Goal: Information Seeking & Learning: Check status

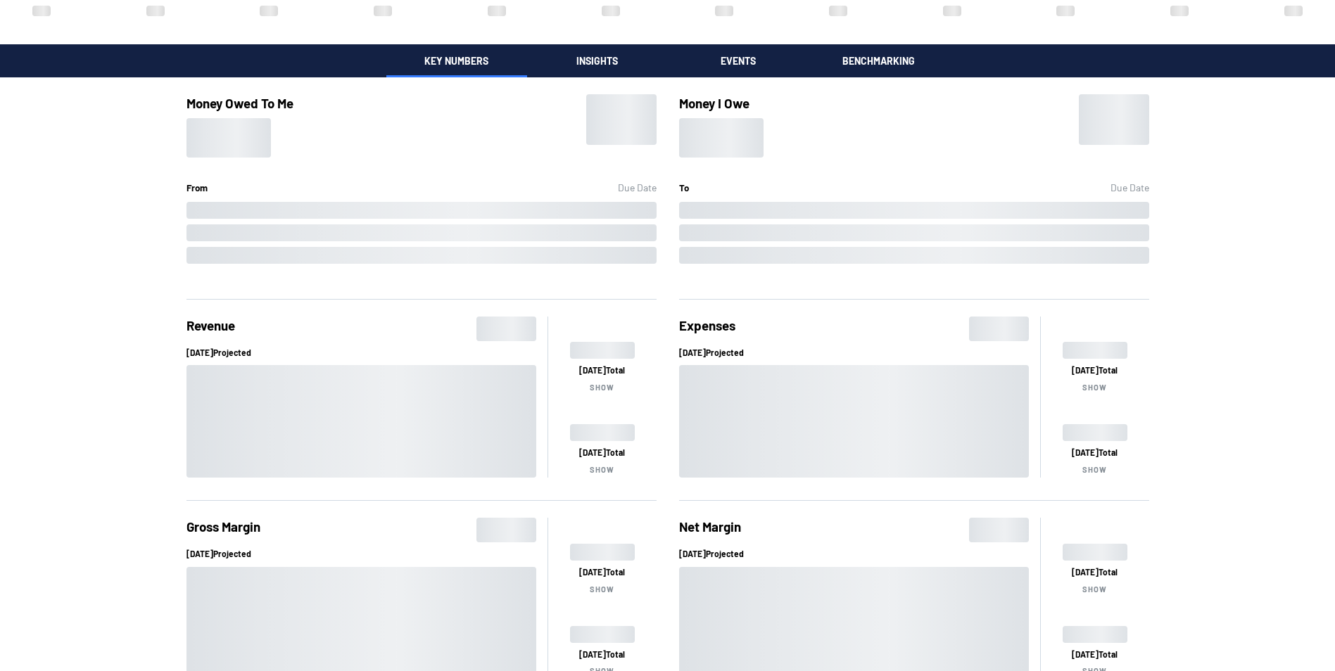
scroll to position [352, 0]
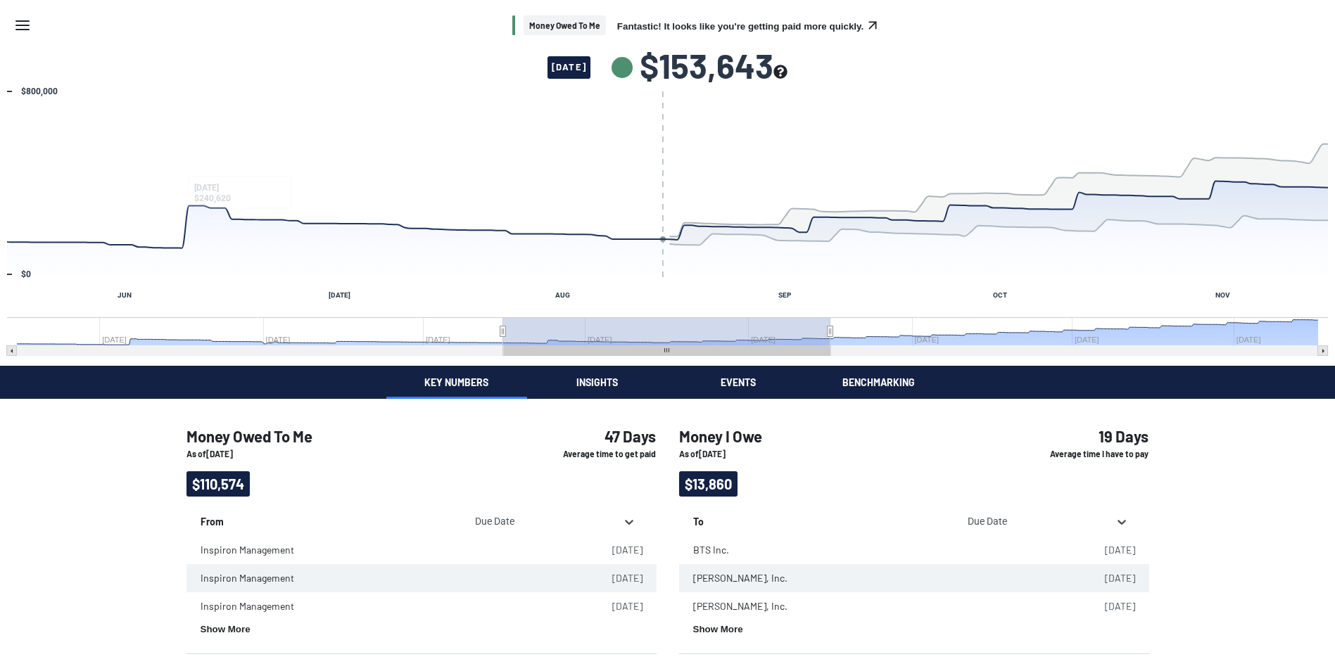
click at [15, 19] on icon "Menu" at bounding box center [22, 25] width 17 height 17
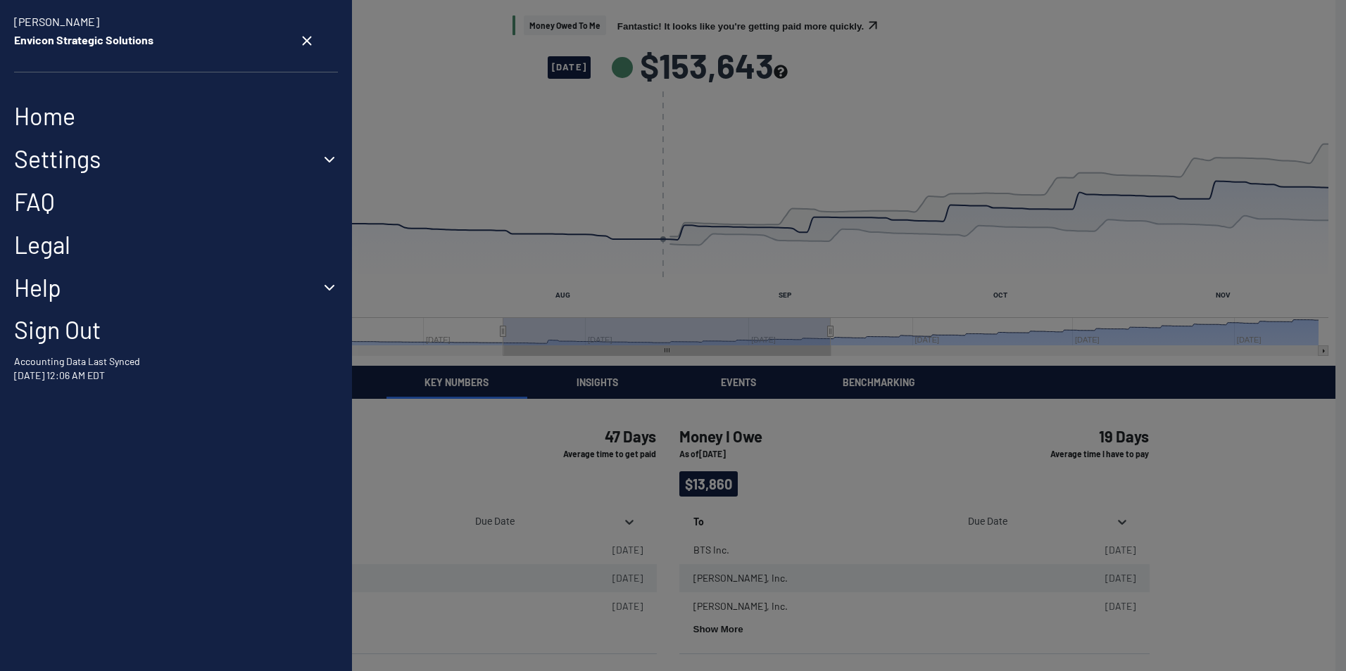
click at [60, 118] on link "Home" at bounding box center [176, 116] width 324 height 29
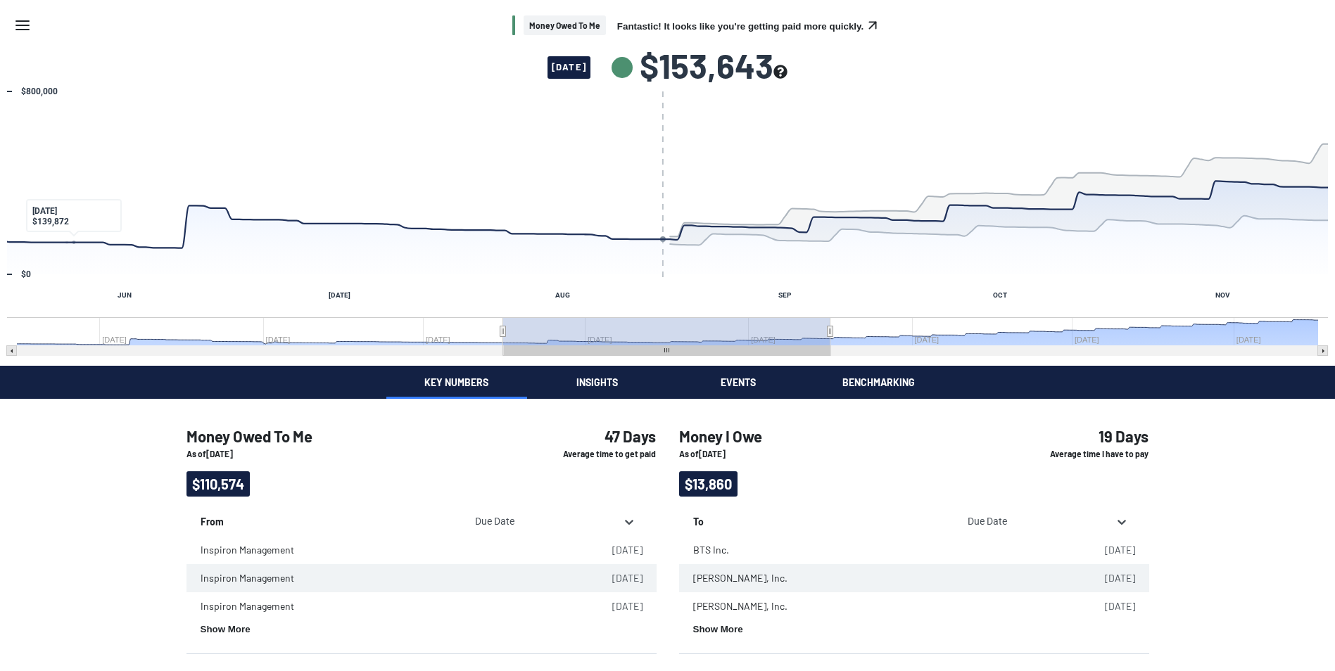
click at [25, 25] on line "Menu" at bounding box center [22, 25] width 13 height 0
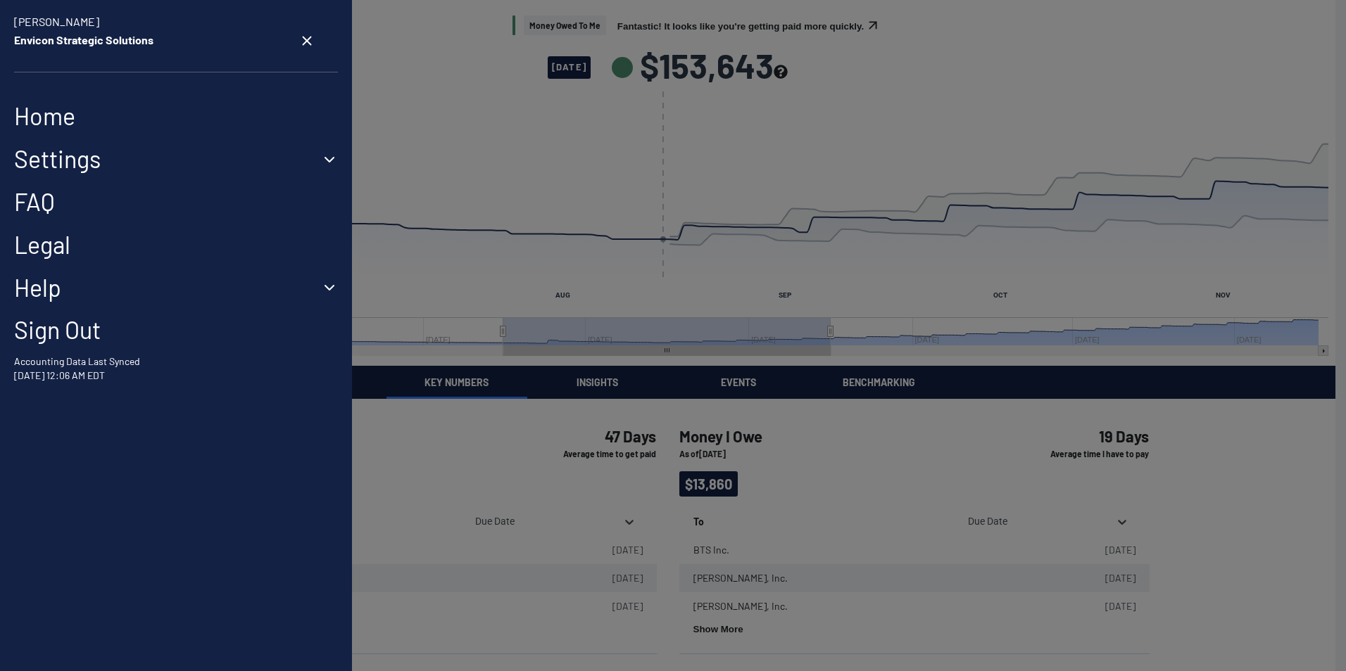
click at [75, 164] on button "Settings" at bounding box center [176, 159] width 324 height 29
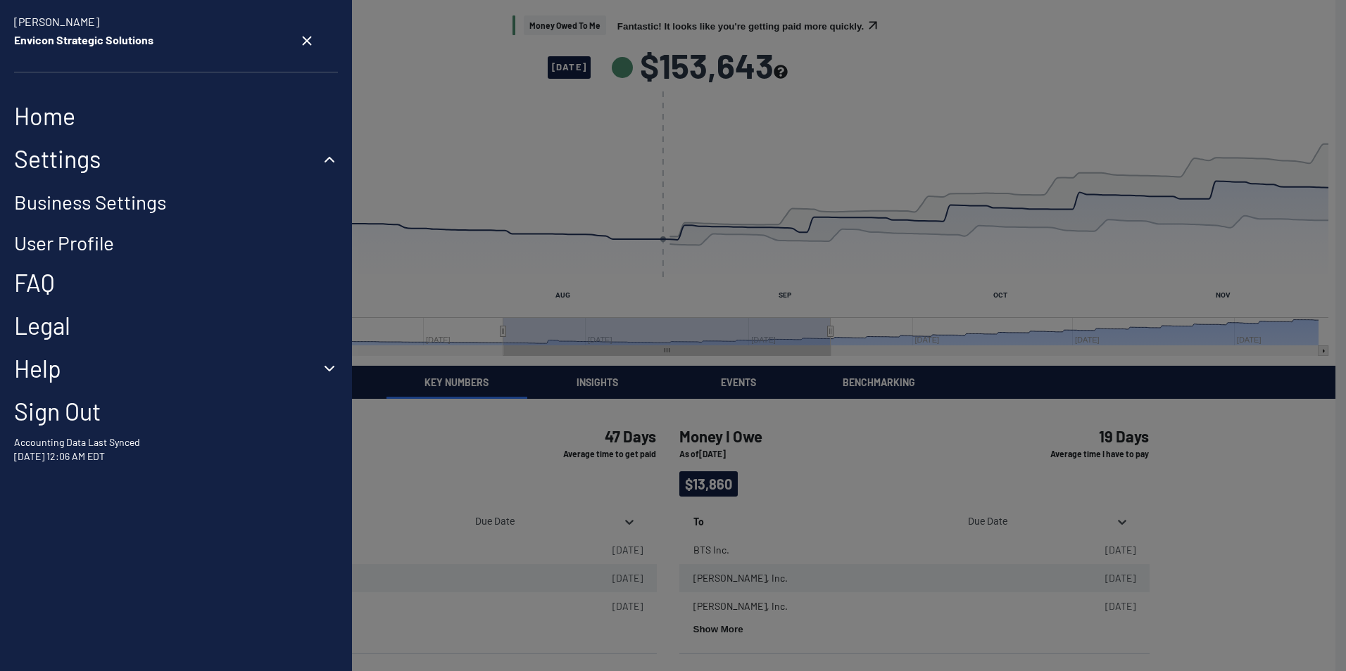
click at [49, 281] on link "FAQ" at bounding box center [176, 283] width 324 height 29
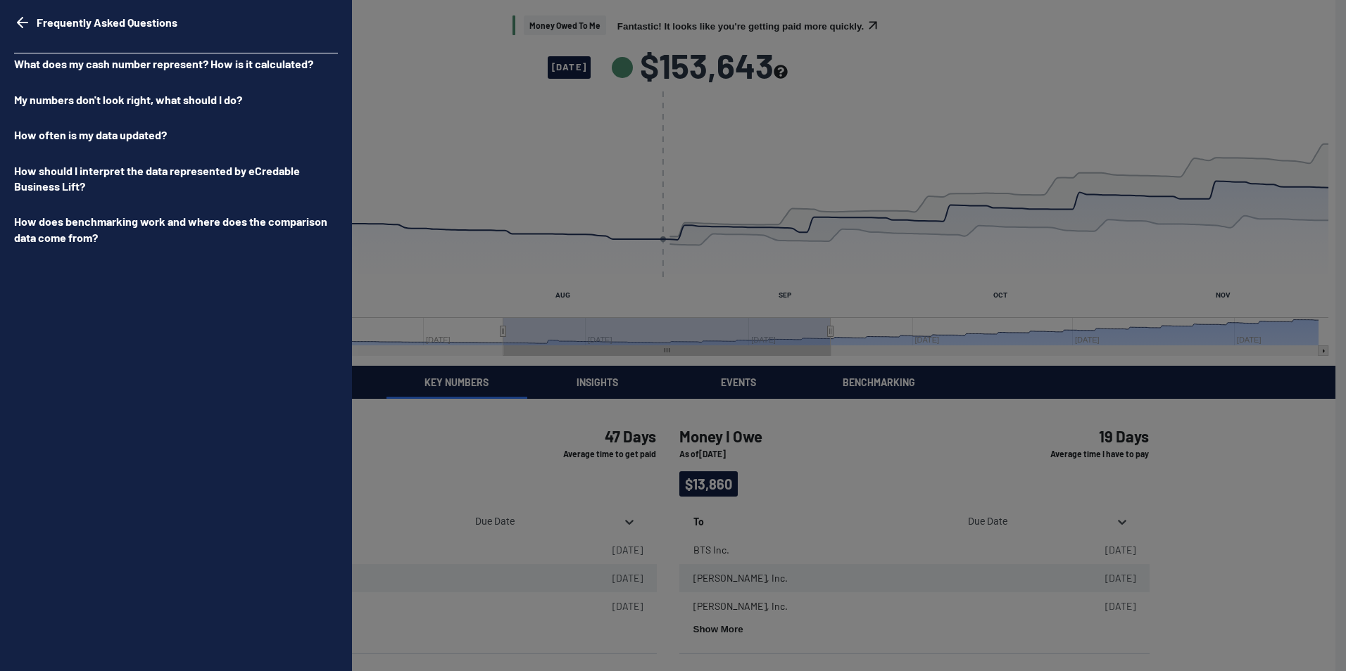
click at [139, 99] on p "My numbers don't look right, what should I do?" at bounding box center [176, 99] width 324 height 21
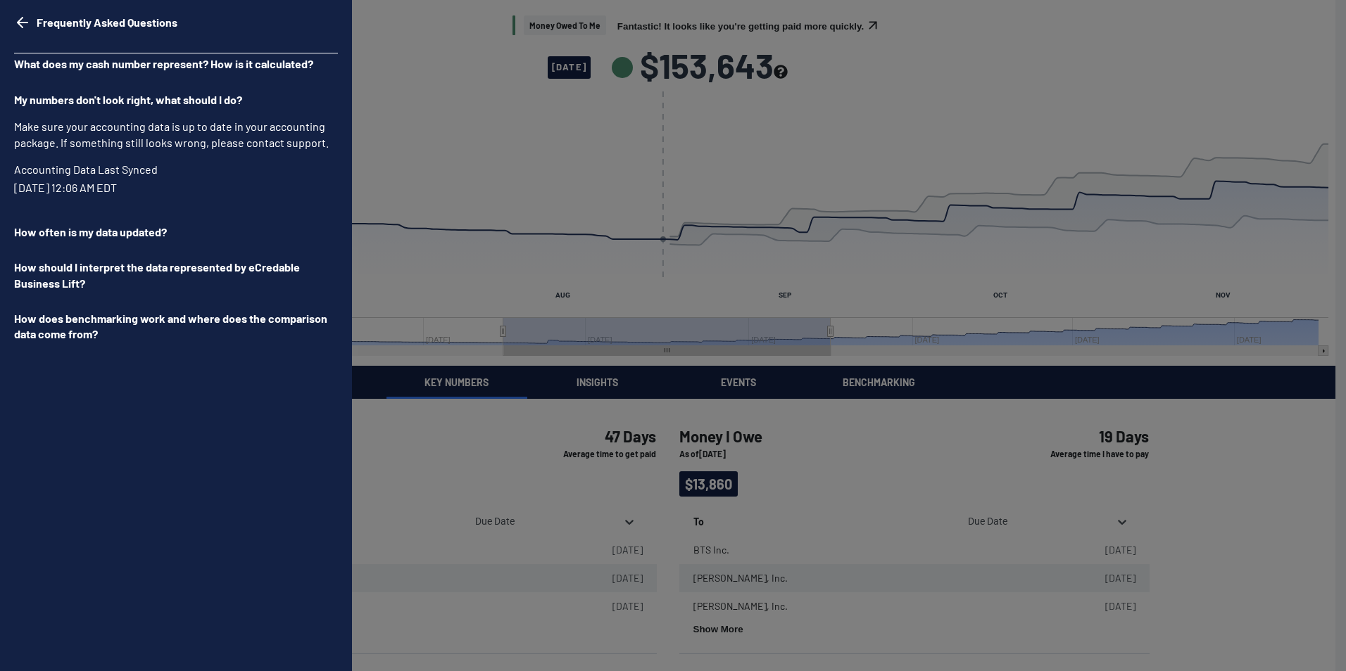
click at [127, 234] on p "How often is my data updated?" at bounding box center [176, 232] width 324 height 21
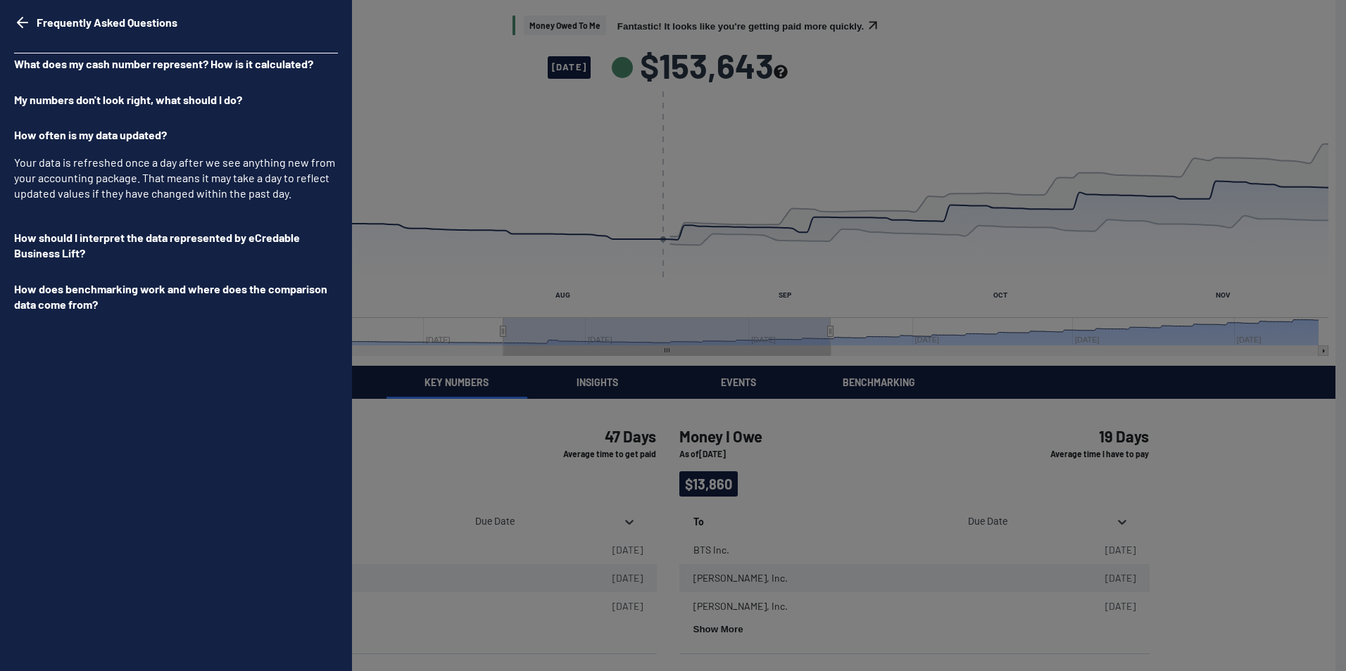
click at [22, 18] on polyline "go back" at bounding box center [20, 23] width 5 height 10
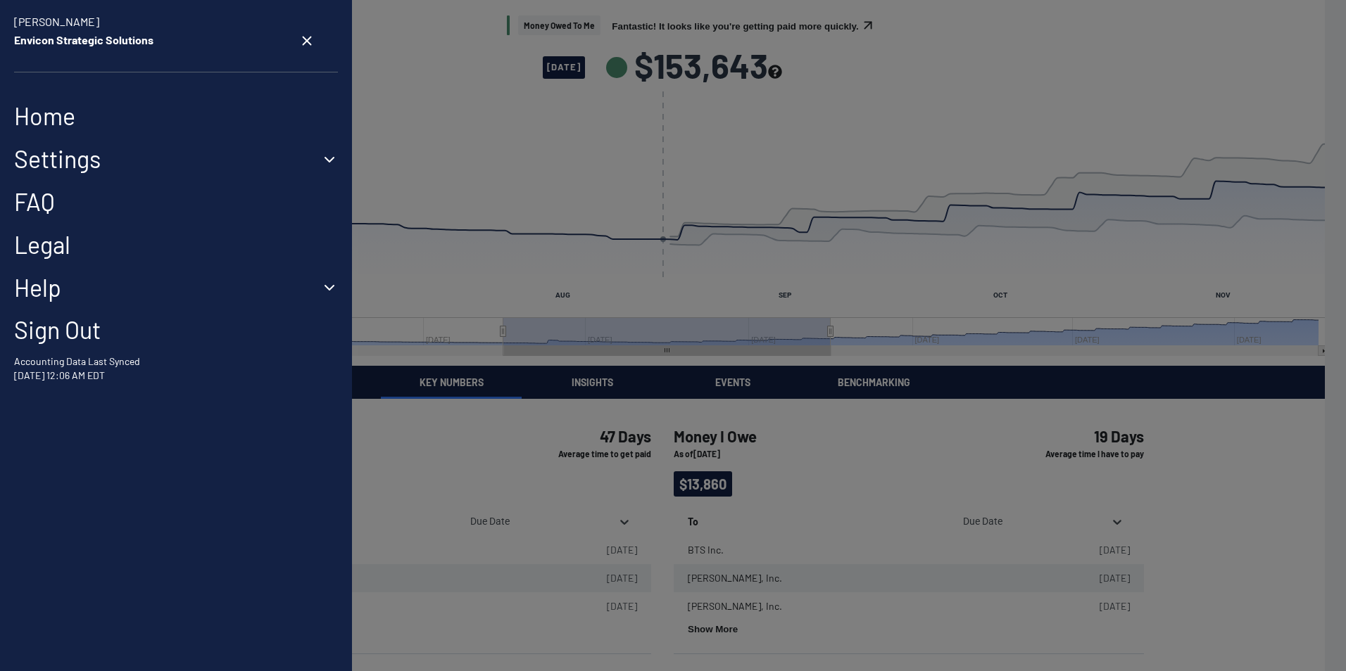
click at [299, 39] on icon "close settings menu" at bounding box center [306, 40] width 15 height 15
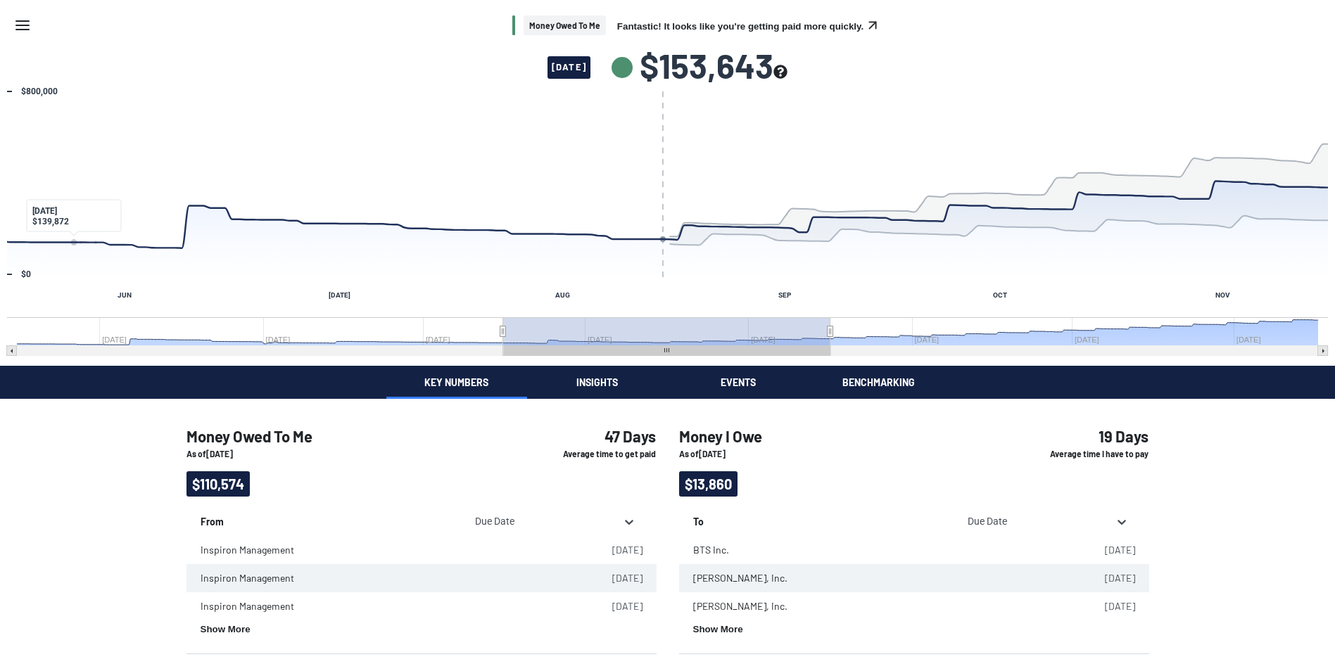
click at [18, 27] on icon "Menu" at bounding box center [22, 25] width 17 height 17
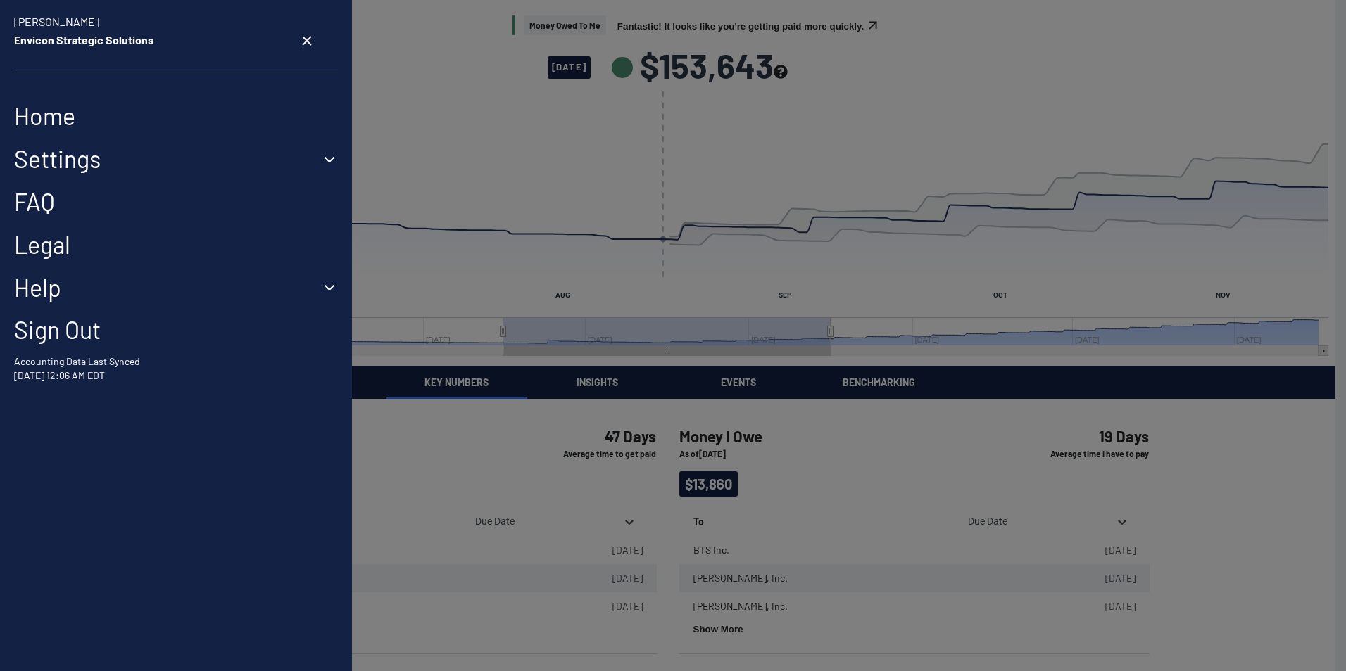
click at [58, 198] on link "FAQ" at bounding box center [176, 202] width 324 height 29
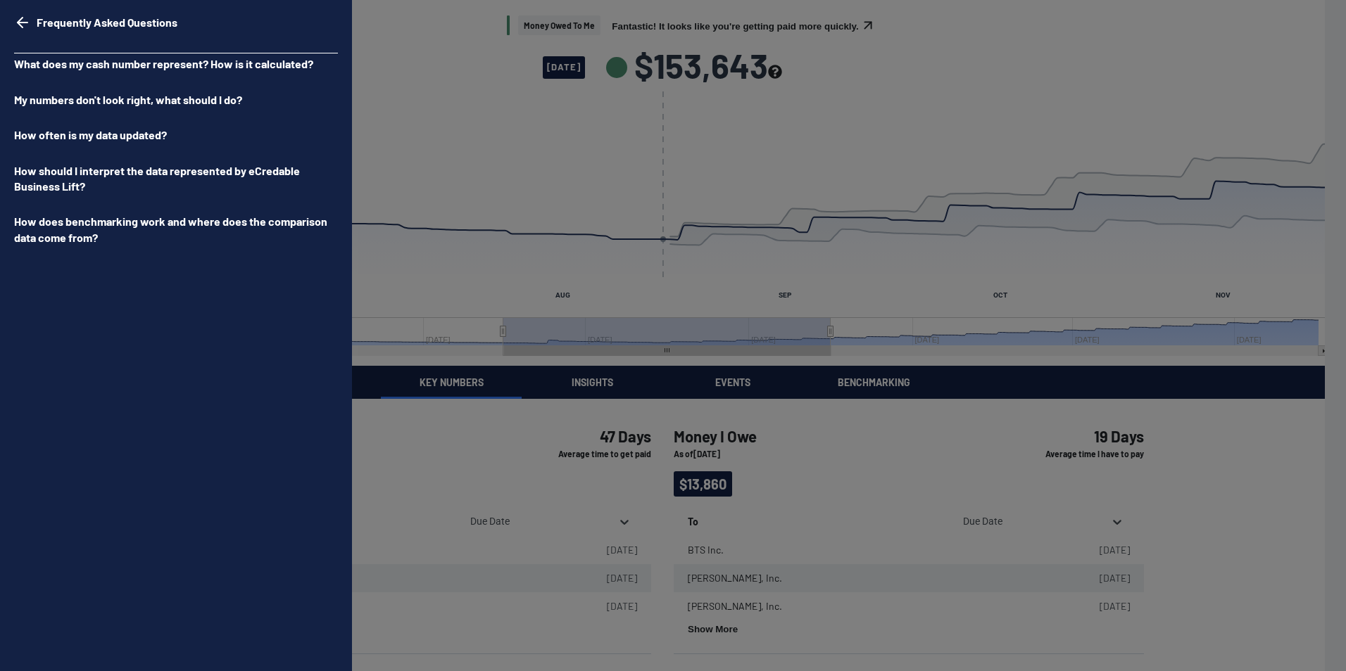
click at [70, 136] on p "How often is my data updated?" at bounding box center [176, 135] width 324 height 21
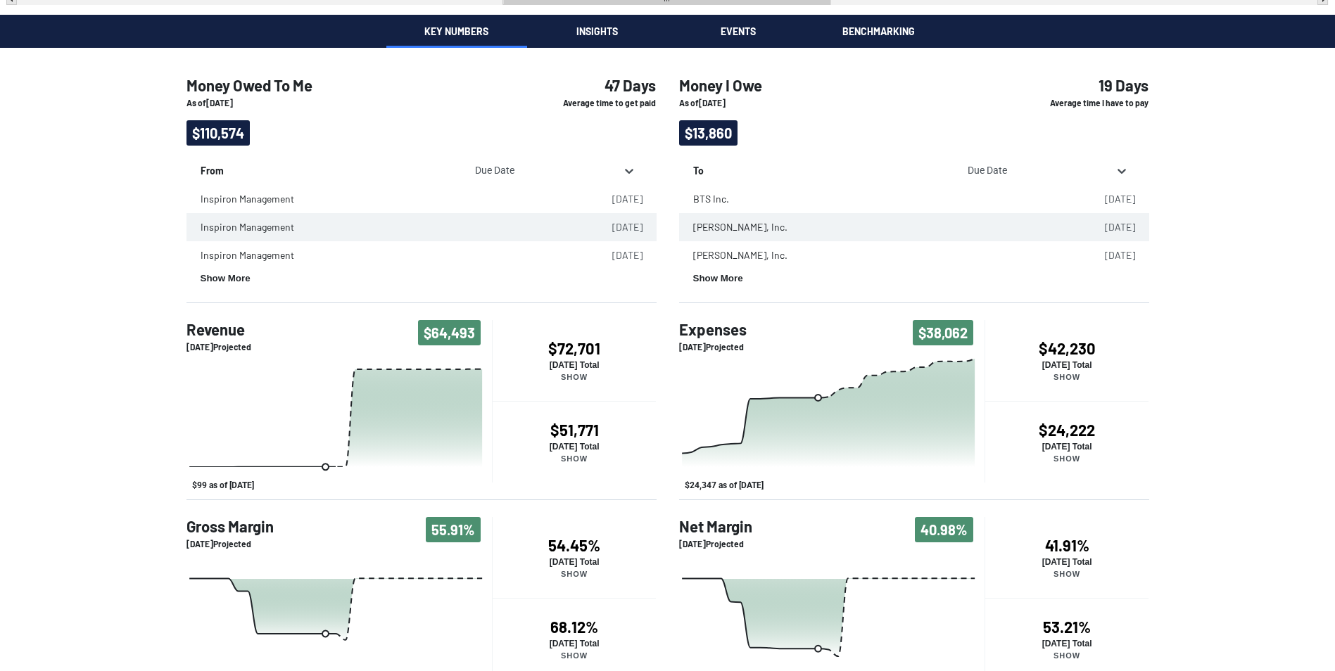
scroll to position [352, 0]
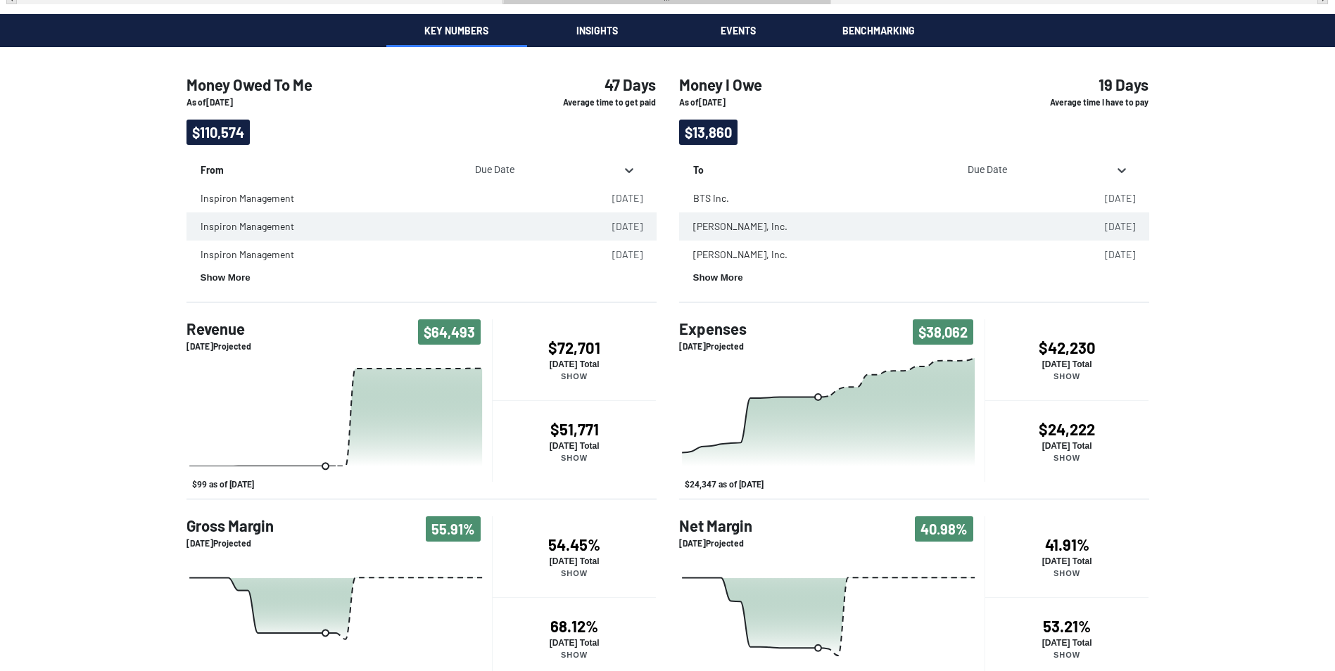
click at [569, 375] on p "Show" at bounding box center [575, 376] width 164 height 8
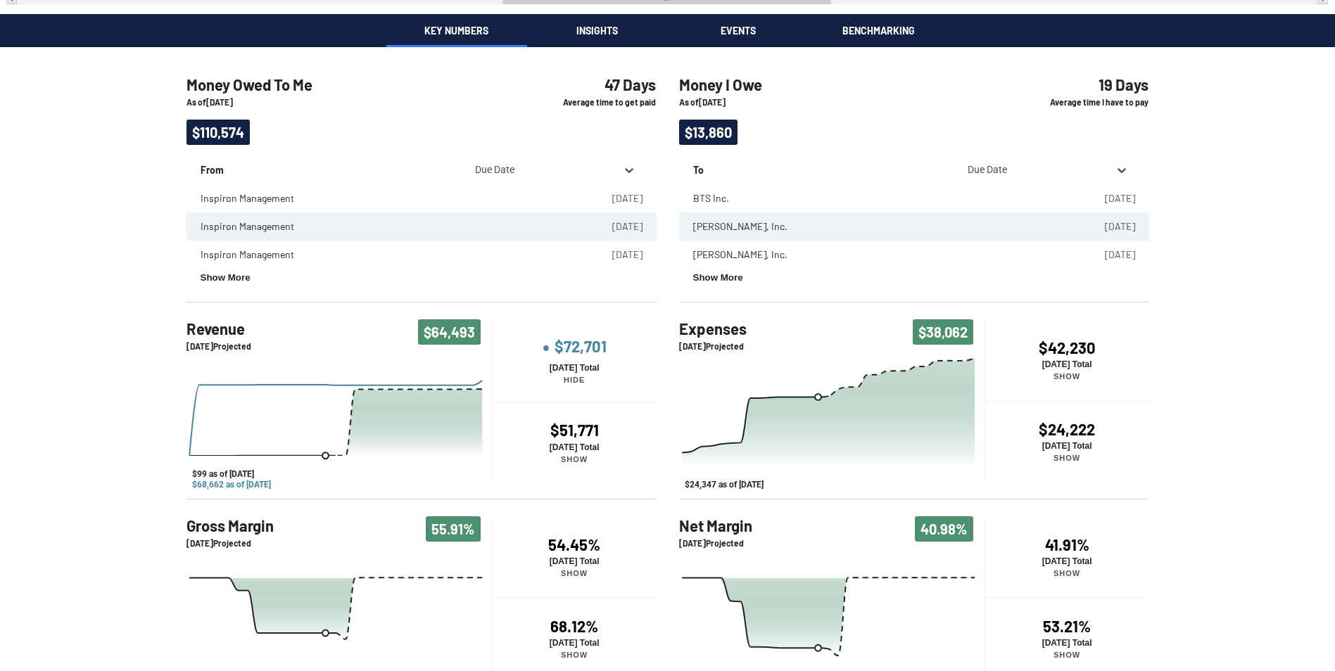
click at [578, 381] on p "Hide" at bounding box center [575, 380] width 164 height 8
click at [224, 486] on tspan "$99 as of [DATE]" at bounding box center [223, 485] width 62 height 10
click at [239, 481] on tspan "$99 as of [DATE]" at bounding box center [223, 485] width 62 height 10
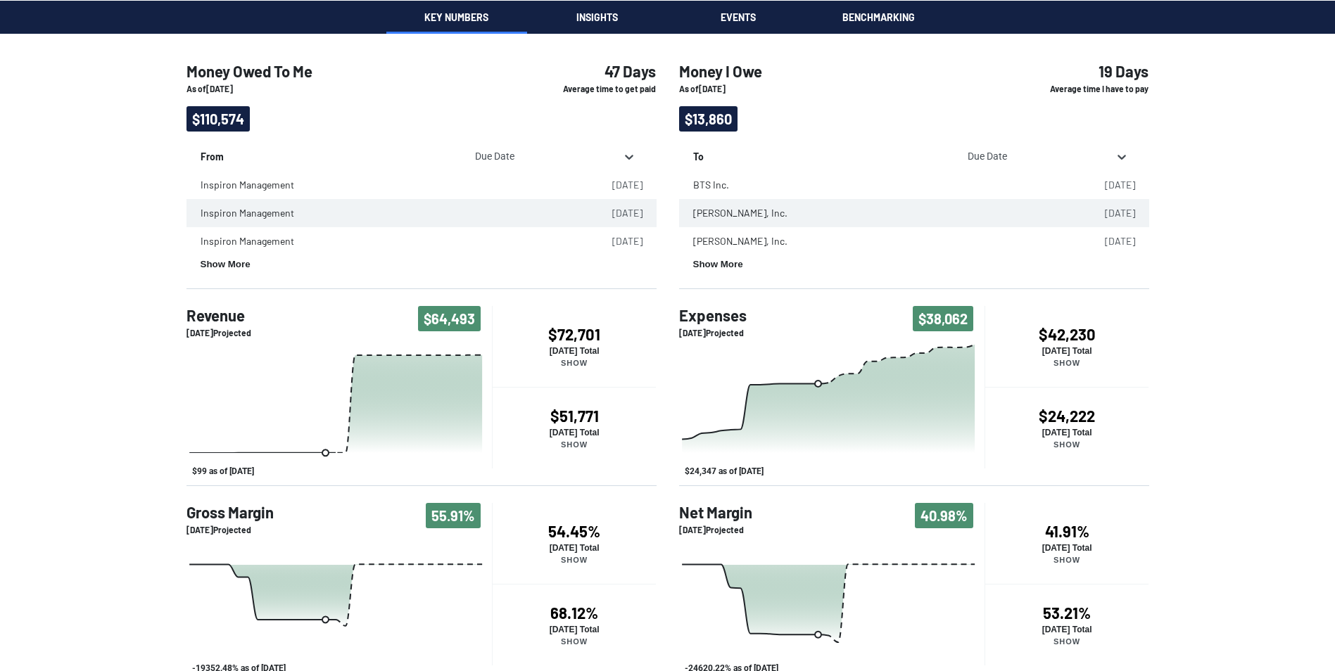
scroll to position [377, 0]
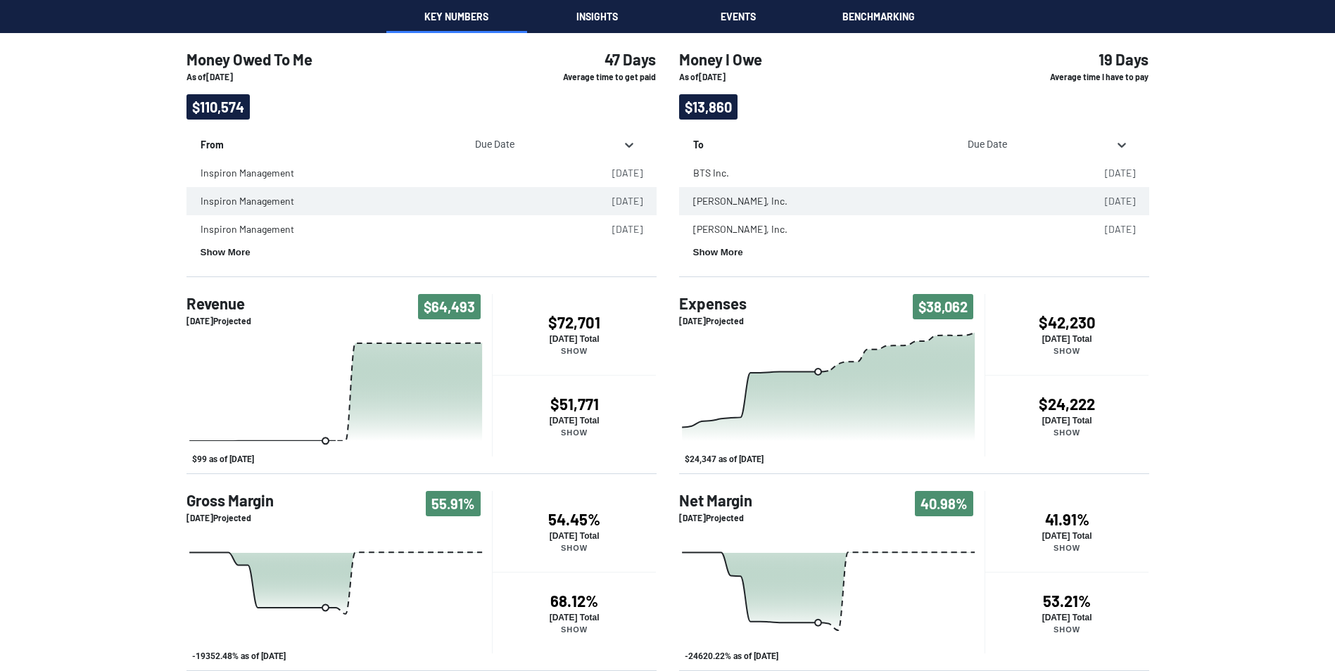
click at [1071, 434] on p "Show" at bounding box center [1067, 433] width 164 height 8
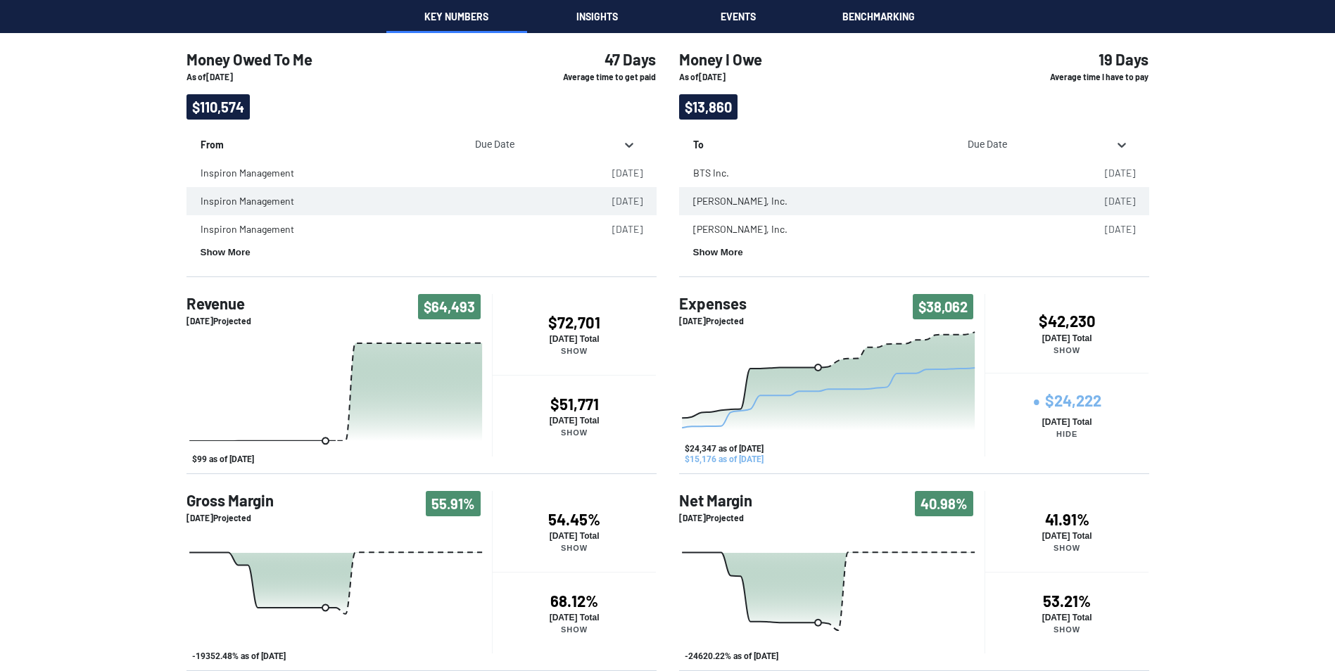
click at [1071, 434] on p "Hide" at bounding box center [1067, 434] width 164 height 8
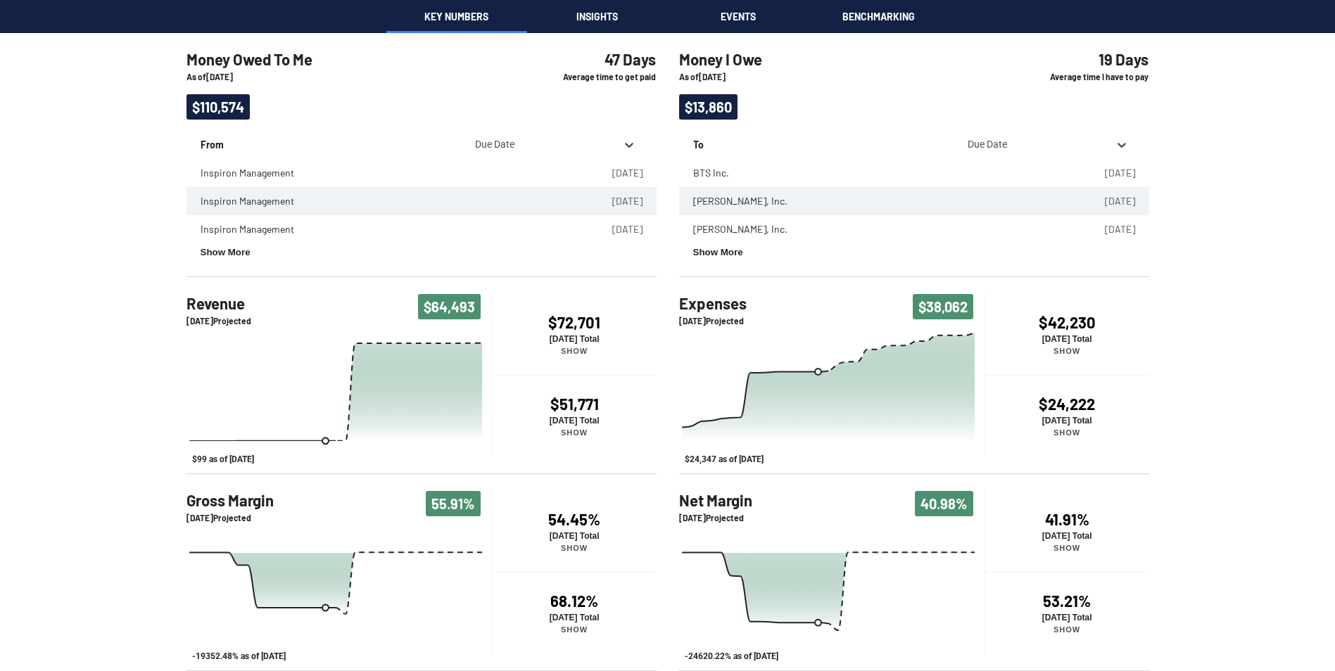
click at [1218, 441] on div "Money Owed To Me As of [DATE] $110,574 47 Days Average time to get paid From Du…" at bounding box center [667, 347] width 1335 height 650
click at [938, 311] on span "$38,062" at bounding box center [943, 306] width 61 height 25
drag, startPoint x: 921, startPoint y: 310, endPoint x: 964, endPoint y: 308, distance: 42.3
click at [964, 308] on span "$38,062" at bounding box center [943, 306] width 61 height 25
drag, startPoint x: 964, startPoint y: 308, endPoint x: 1061, endPoint y: 322, distance: 98.1
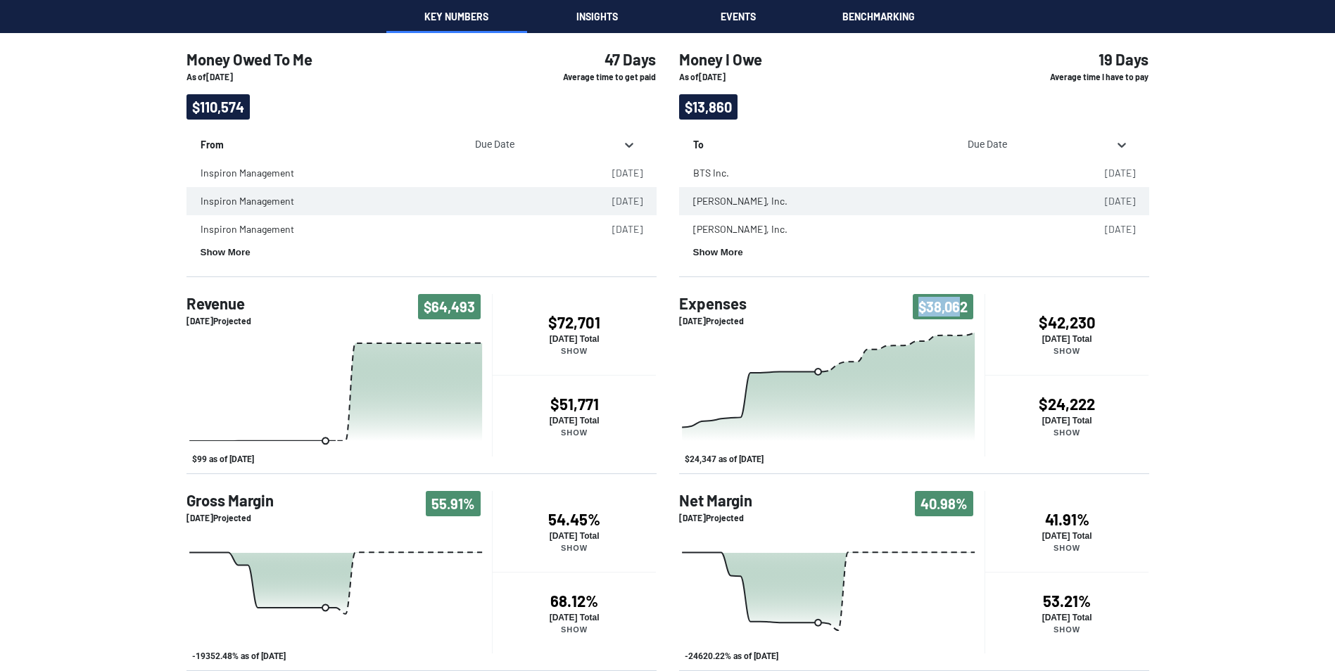
click at [1061, 322] on h4 "$42,230" at bounding box center [1067, 322] width 164 height 18
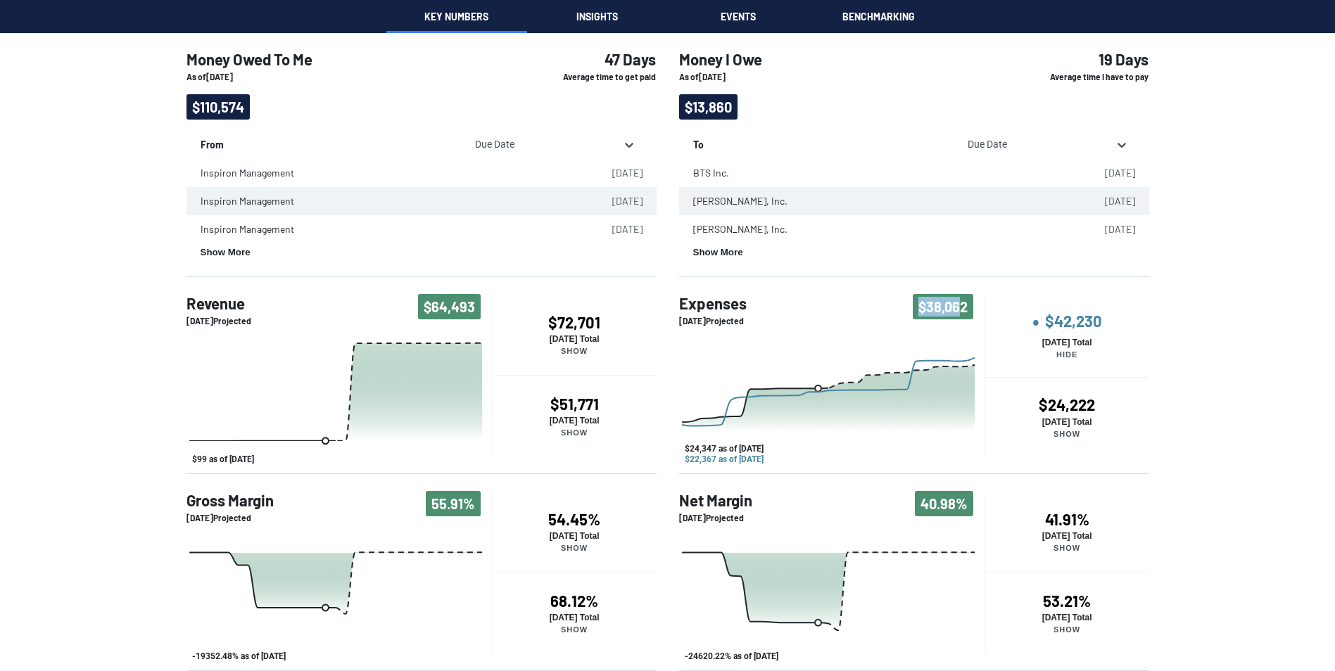
click at [1079, 327] on h4 "• $42,230" at bounding box center [1067, 323] width 164 height 23
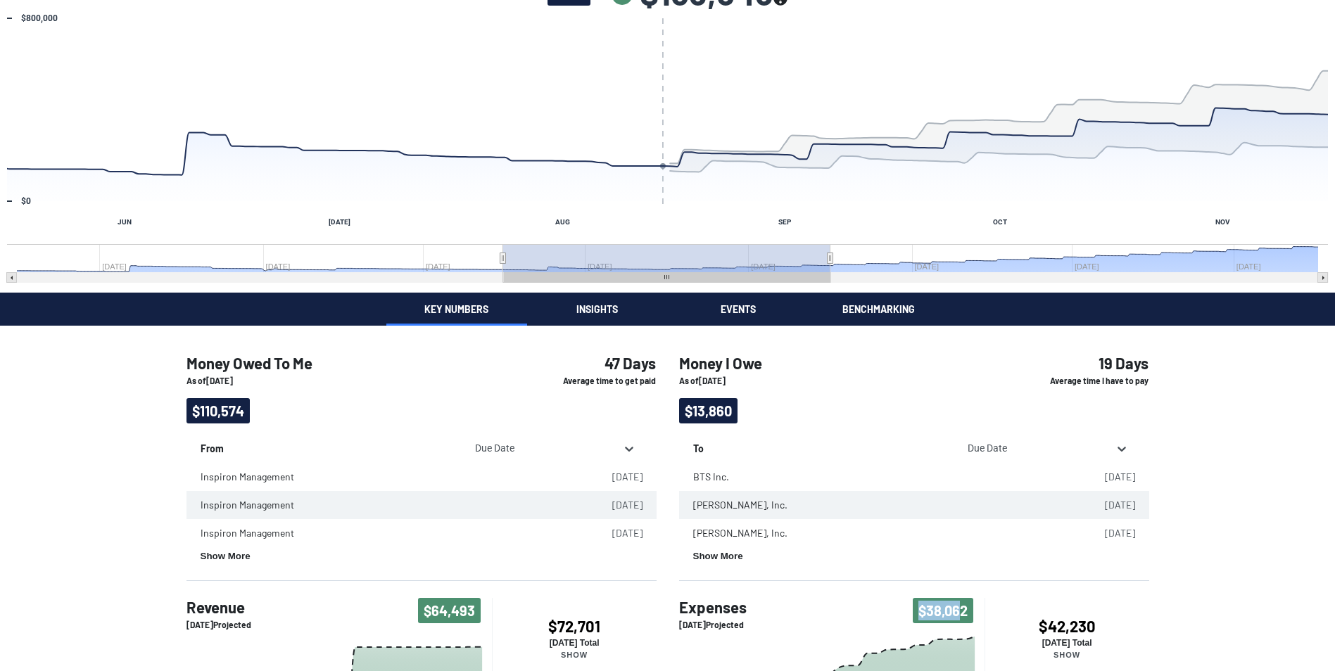
scroll to position [96, 0]
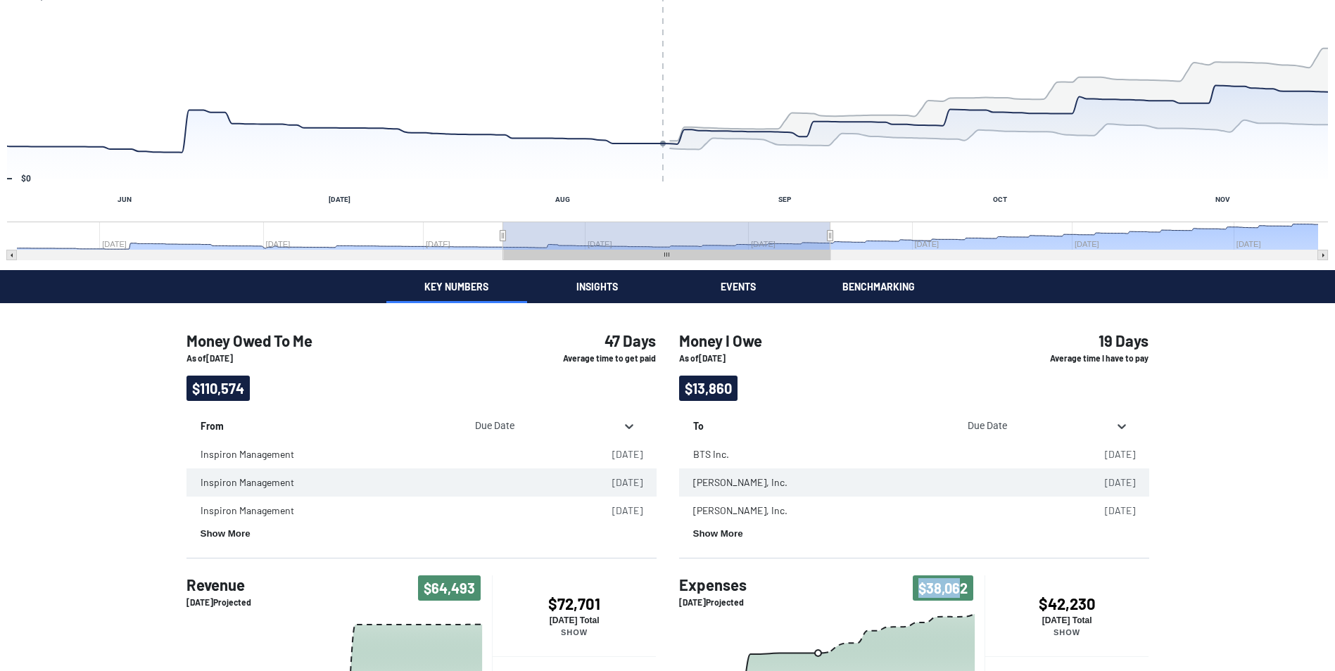
click at [604, 291] on div "Money Owed To Me Fantastic! It looks like you're getting paid more quickly. [DA…" at bounding box center [667, 428] width 1335 height 1049
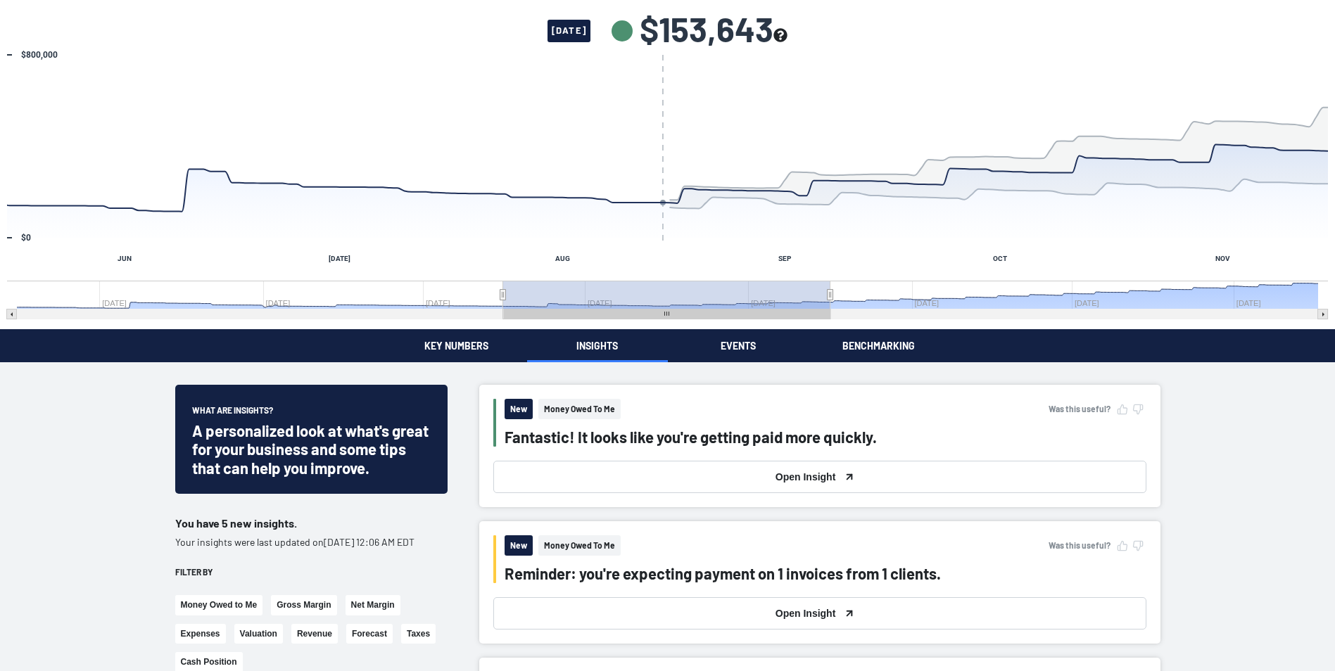
scroll to position [141, 0]
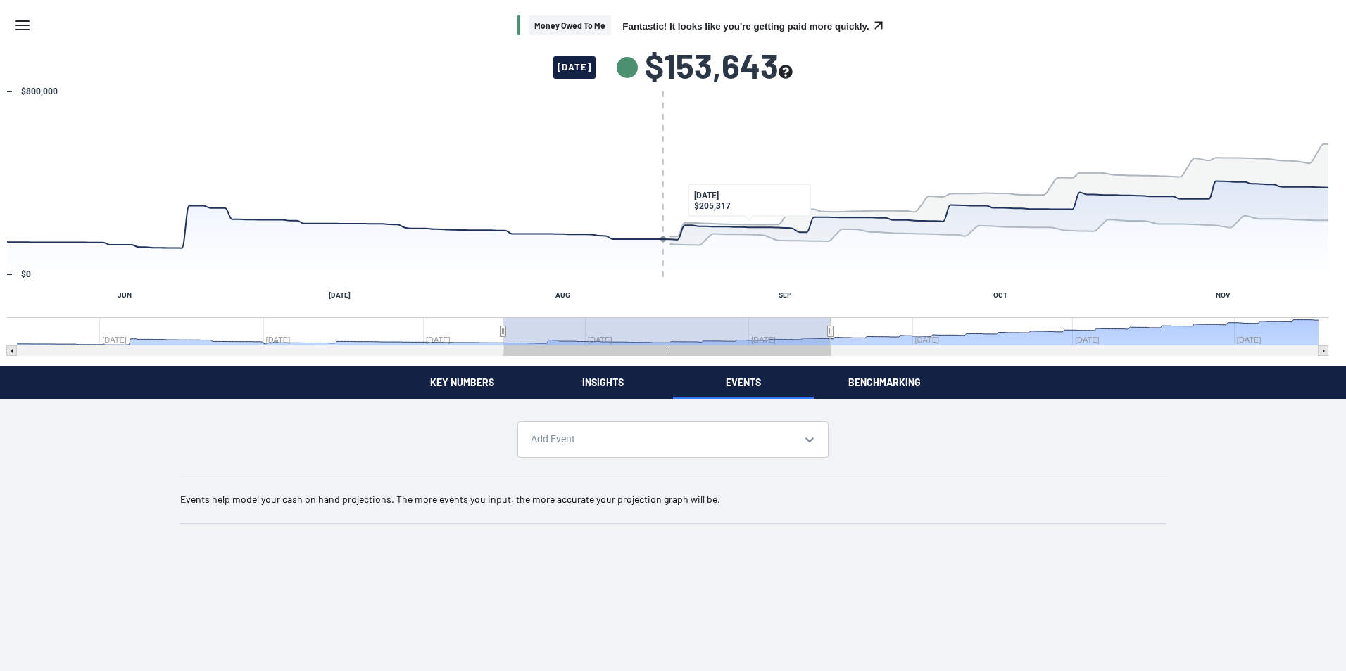
click at [881, 381] on button "Benchmarking" at bounding box center [884, 382] width 141 height 33
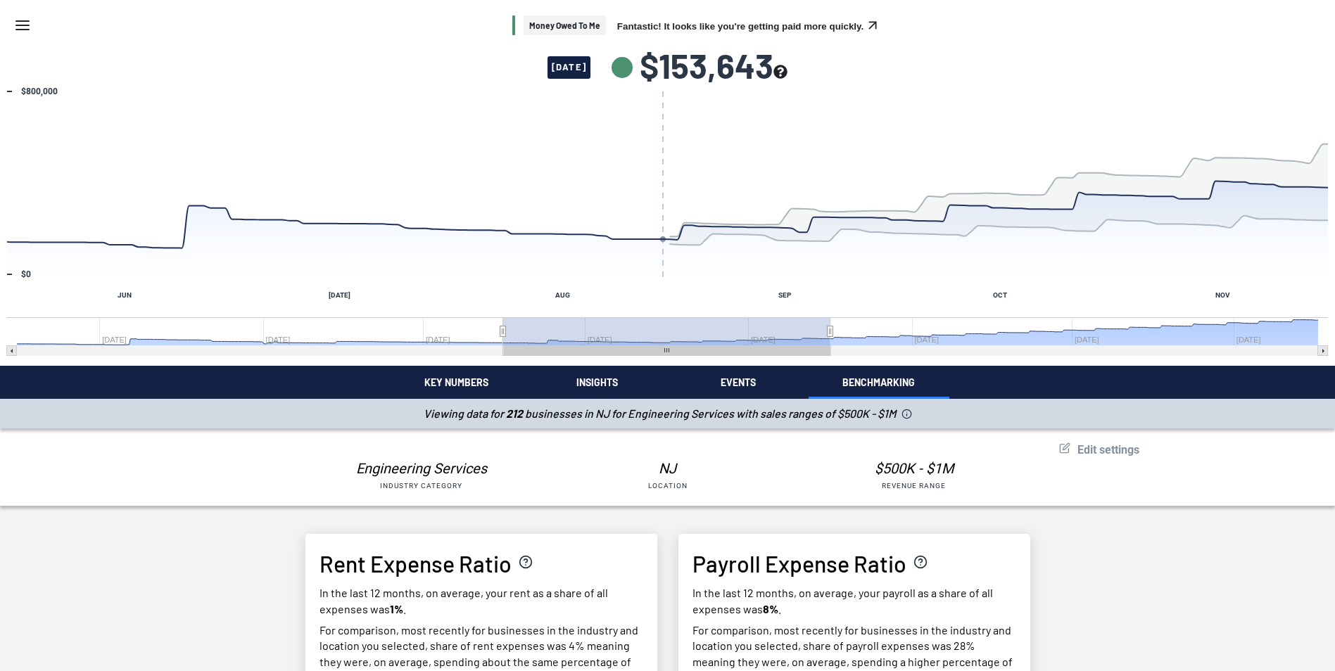
click at [435, 381] on button "Key Numbers" at bounding box center [456, 382] width 141 height 33
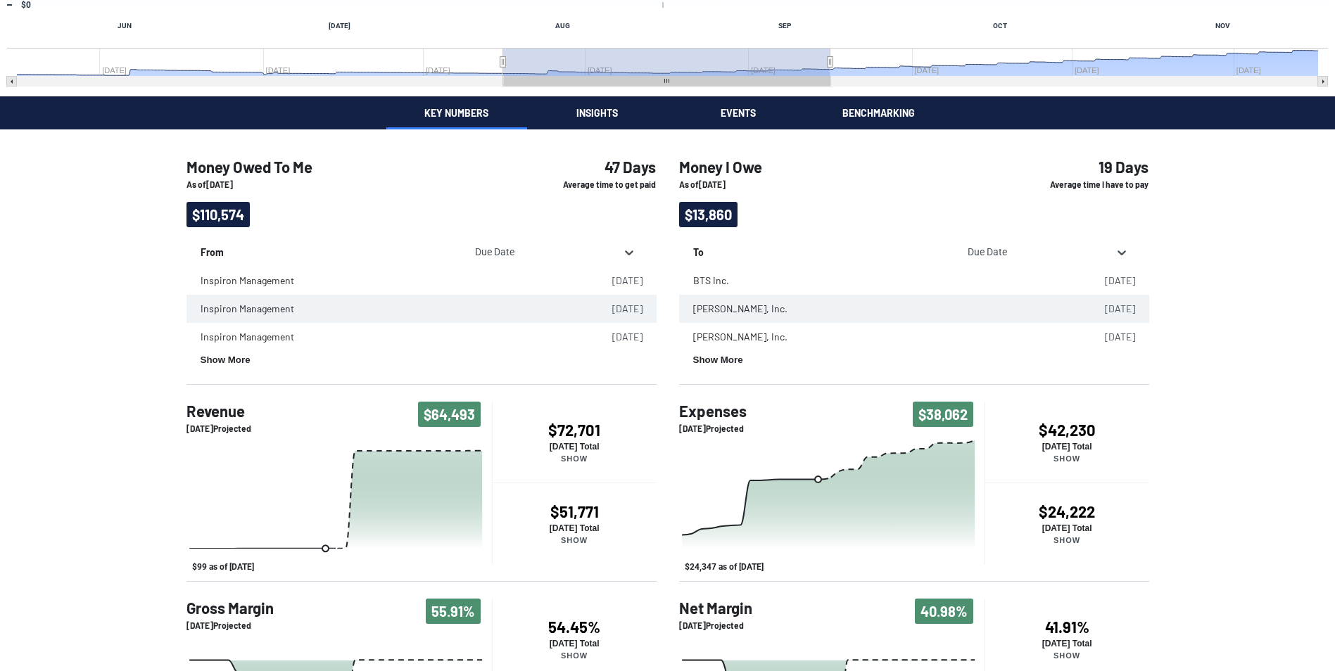
scroll to position [269, 0]
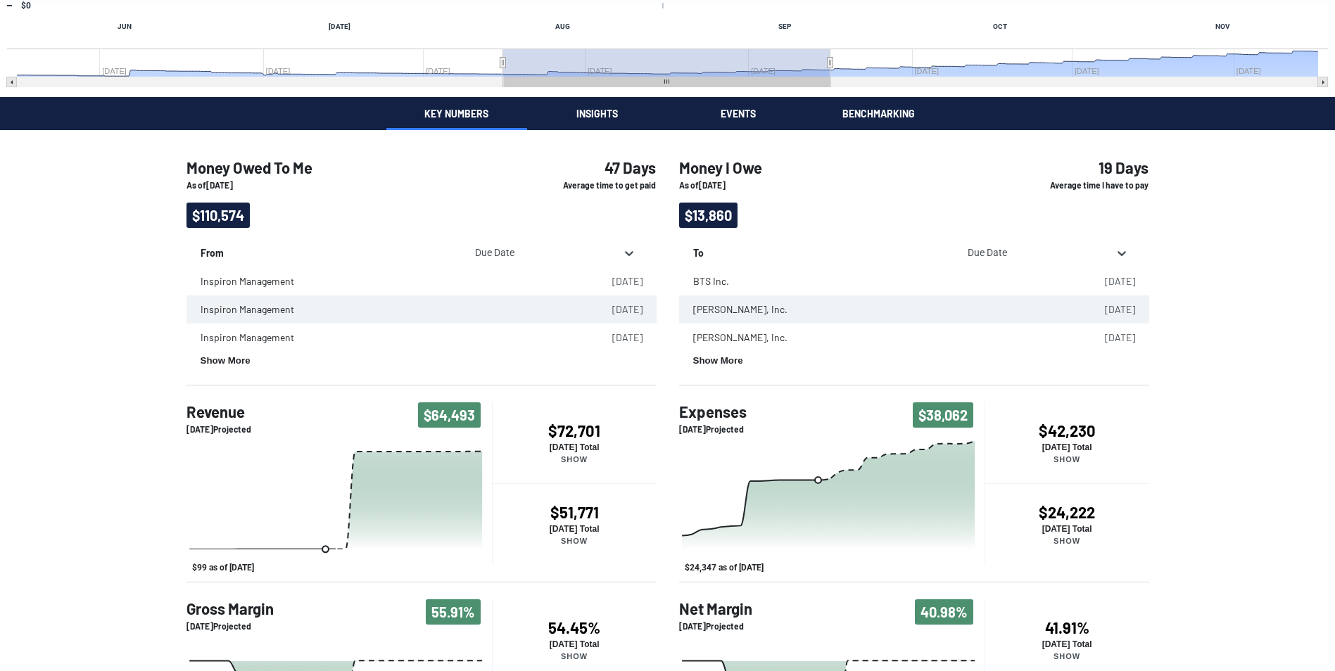
click at [599, 115] on div "Money Owed To Me Fantastic! It looks like you're getting paid more quickly. [DA…" at bounding box center [667, 255] width 1335 height 1049
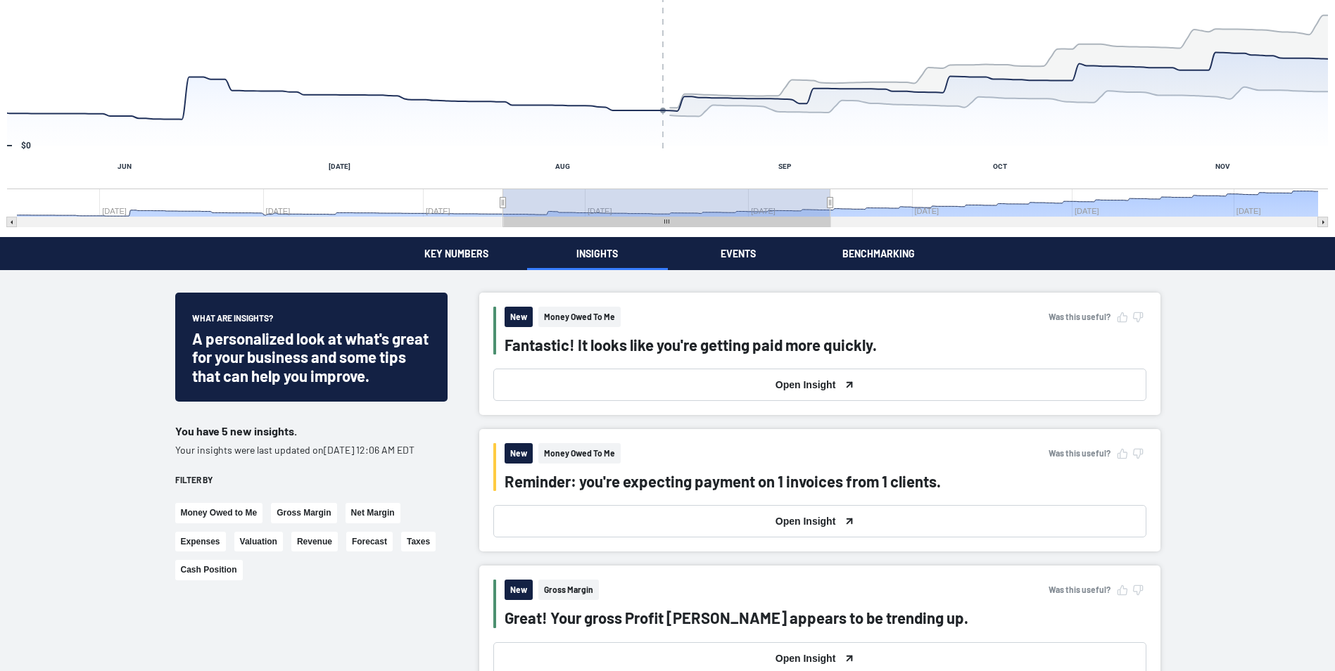
scroll to position [352, 0]
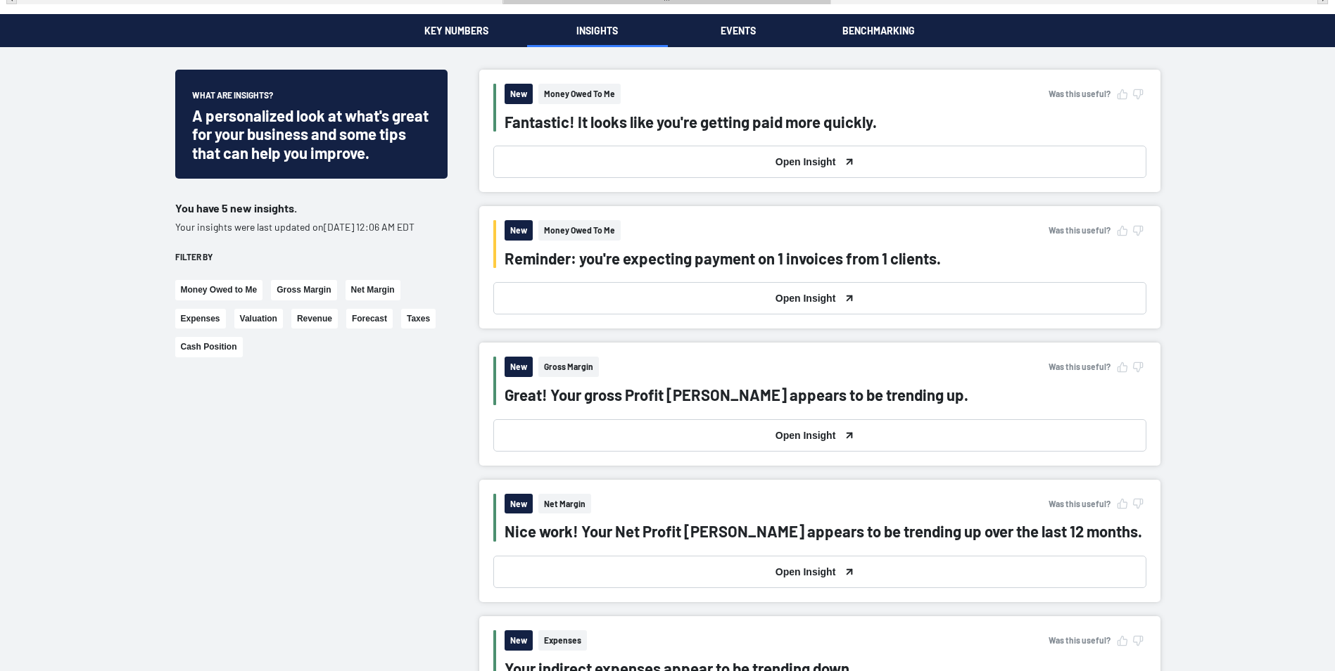
click at [845, 439] on icon at bounding box center [849, 435] width 11 height 11
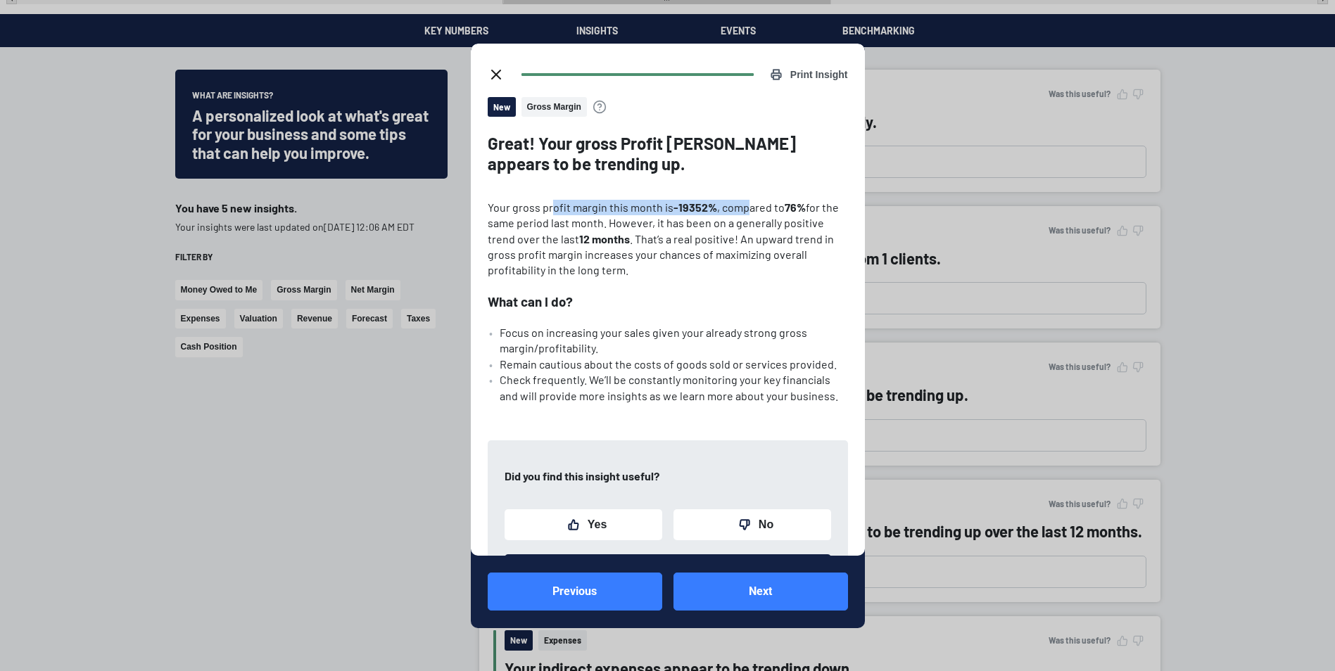
drag, startPoint x: 549, startPoint y: 212, endPoint x: 747, endPoint y: 206, distance: 198.6
click at [747, 206] on p "Your gross profit margin this month is -19352% , compared to 76% for the same p…" at bounding box center [668, 239] width 360 height 79
click at [690, 244] on p "Your gross profit margin this month is -19352% , compared to 76% for the same p…" at bounding box center [668, 239] width 360 height 79
click at [551, 108] on span "Gross Margin" at bounding box center [554, 107] width 65 height 20
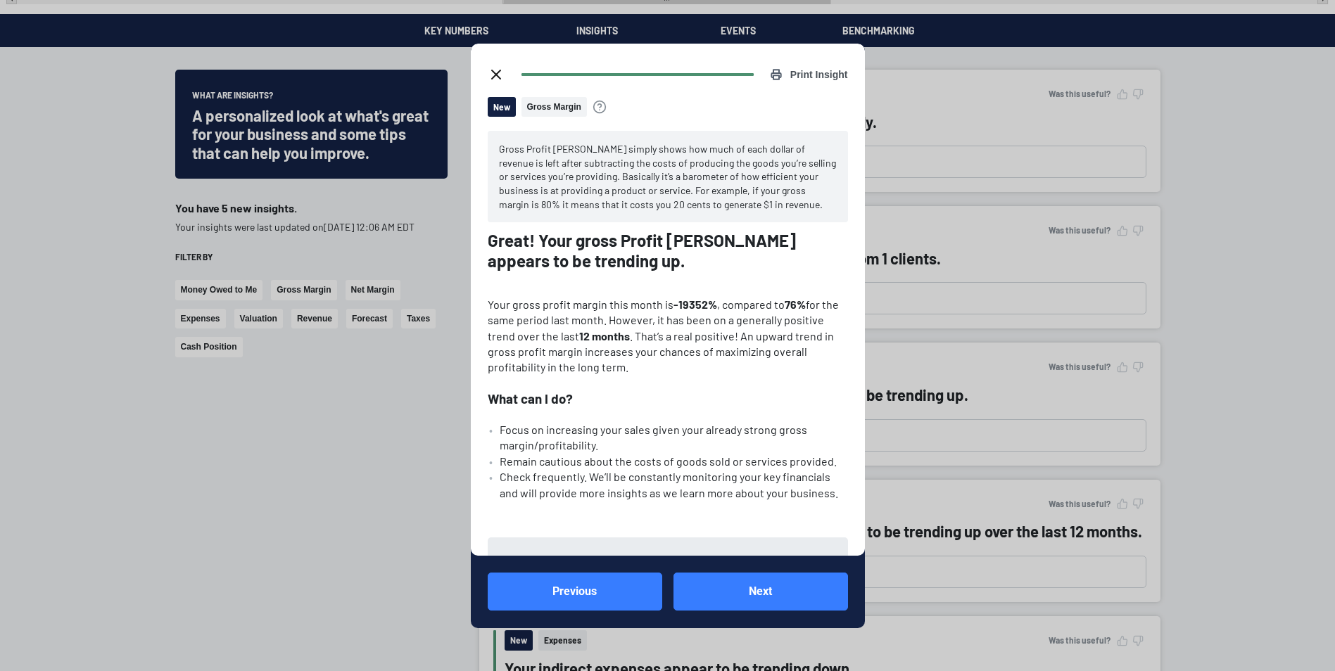
click at [500, 72] on icon "close dialog" at bounding box center [496, 74] width 17 height 17
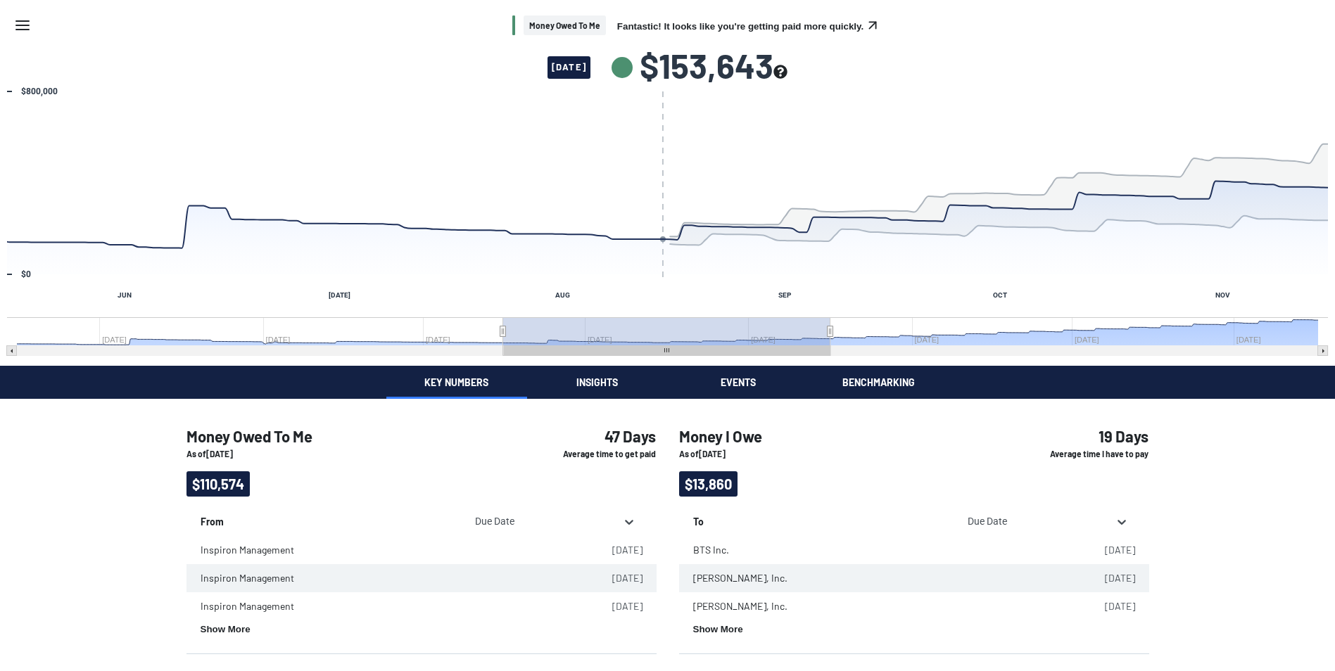
click at [453, 383] on button "Key Numbers" at bounding box center [456, 382] width 141 height 33
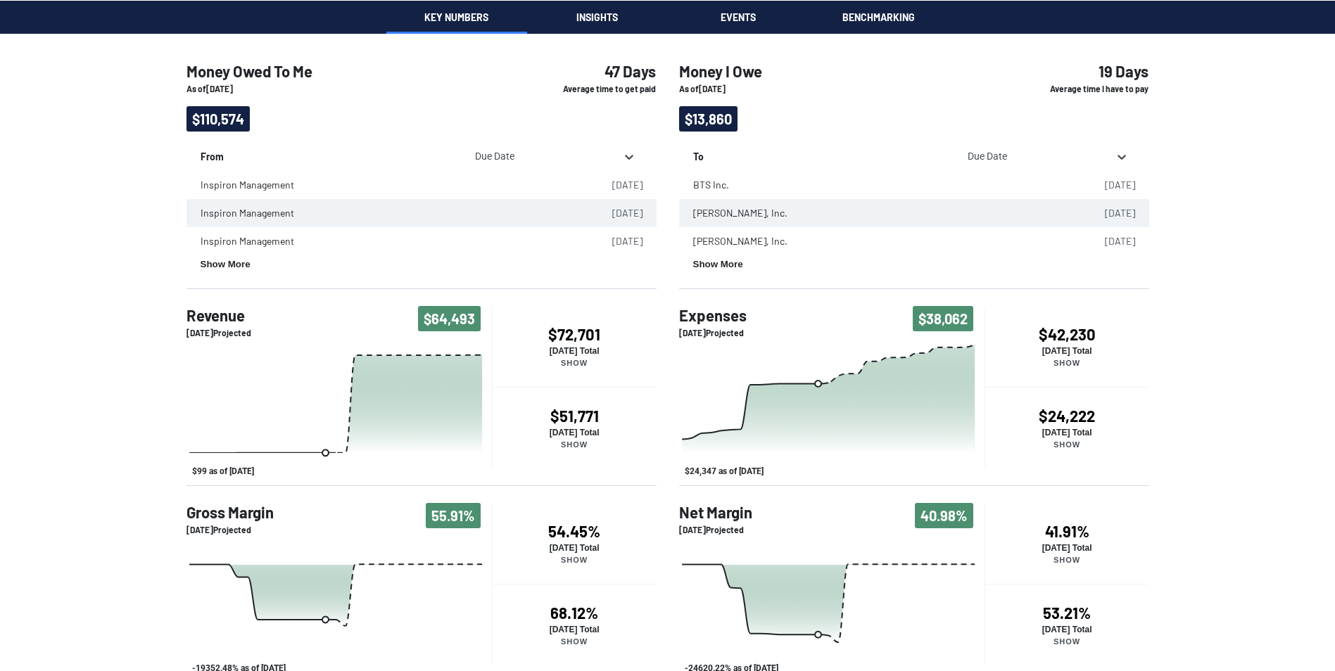
scroll to position [377, 0]
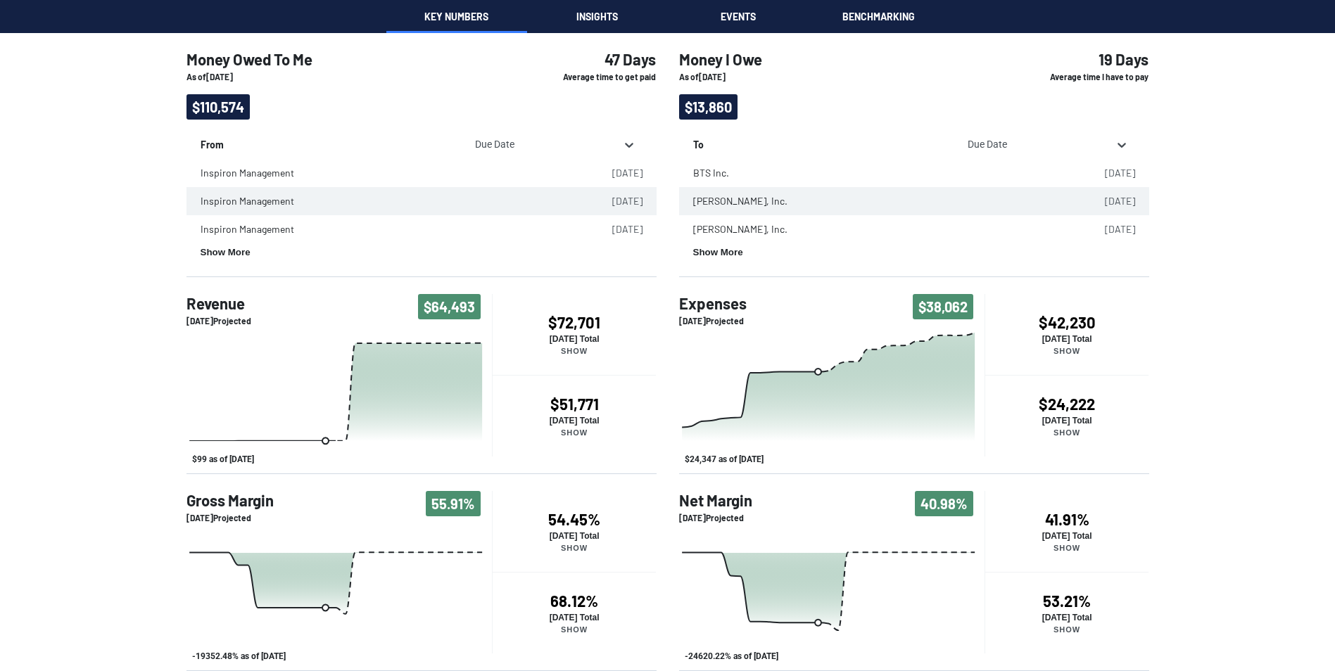
click at [629, 524] on h4 "54.45%" at bounding box center [575, 519] width 164 height 18
click at [630, 521] on h4 "• 54.45%" at bounding box center [575, 520] width 164 height 23
click at [98, 487] on div "Money Owed To Me As of [DATE] $110,574 47 Days Average time to get paid From Du…" at bounding box center [667, 347] width 1335 height 650
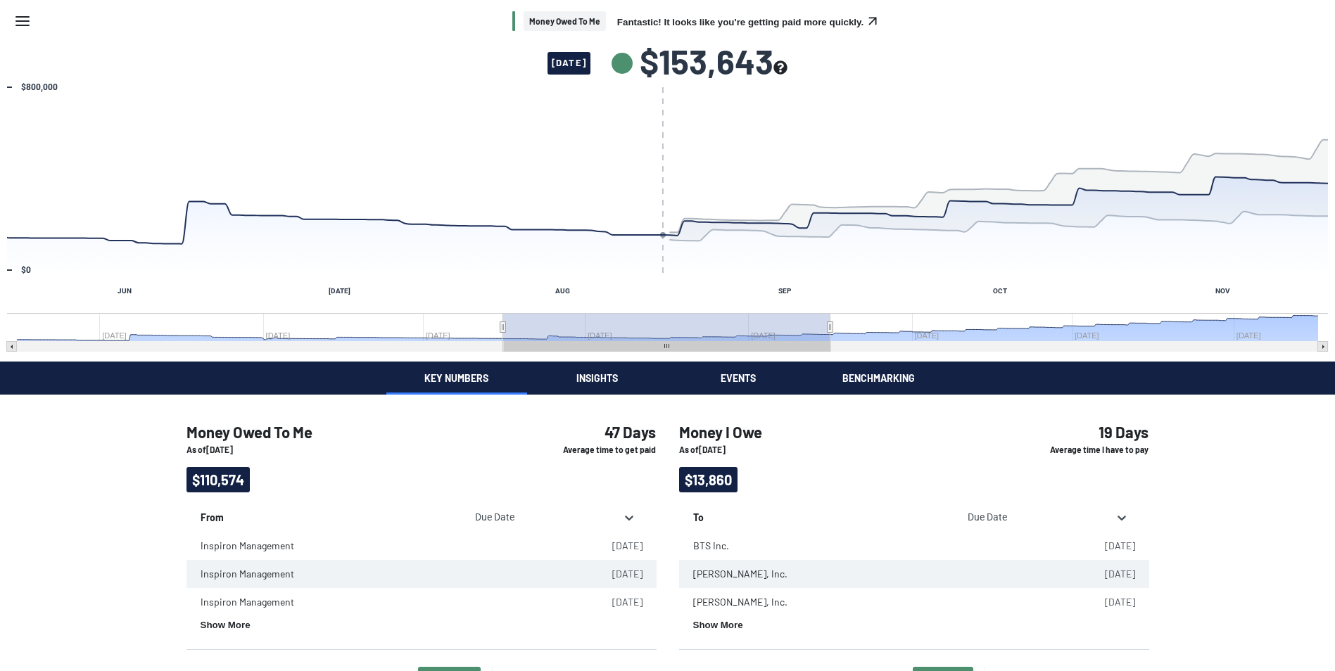
scroll to position [0, 0]
